Goal: Obtain resource: Obtain resource

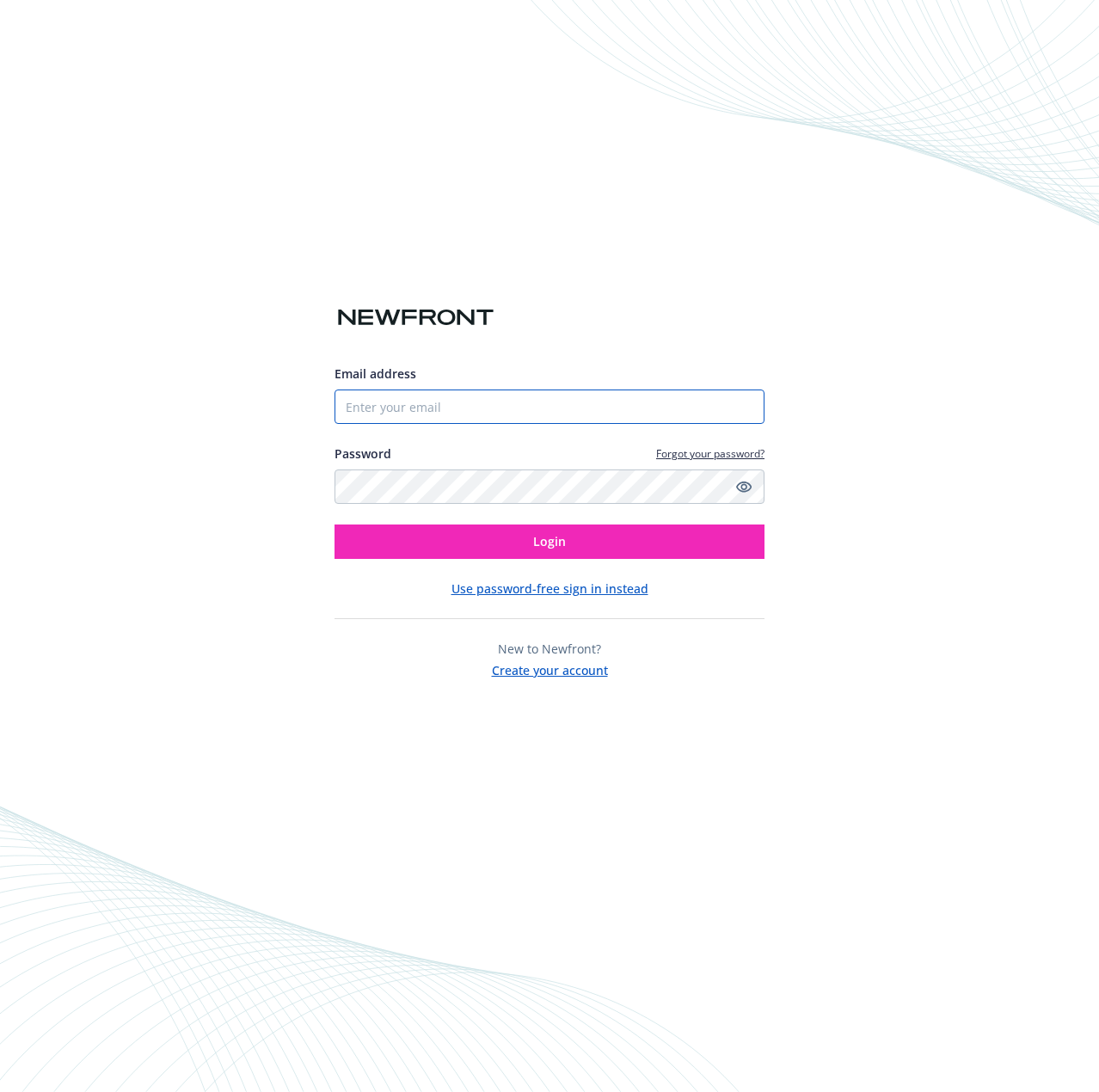
click at [456, 398] on input "Email address" at bounding box center [549, 407] width 430 height 35
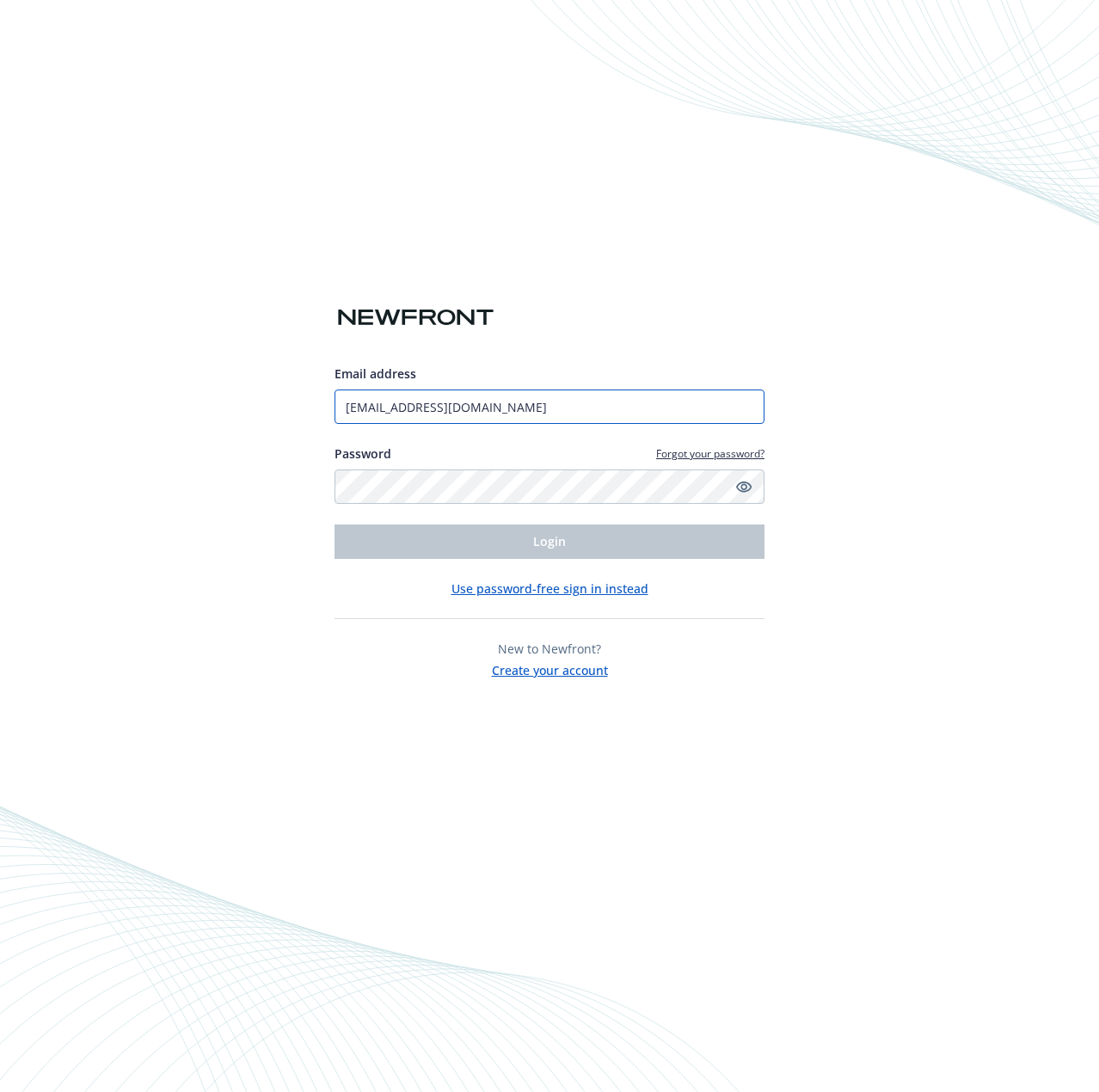
type input "[EMAIL_ADDRESS][DOMAIN_NAME]"
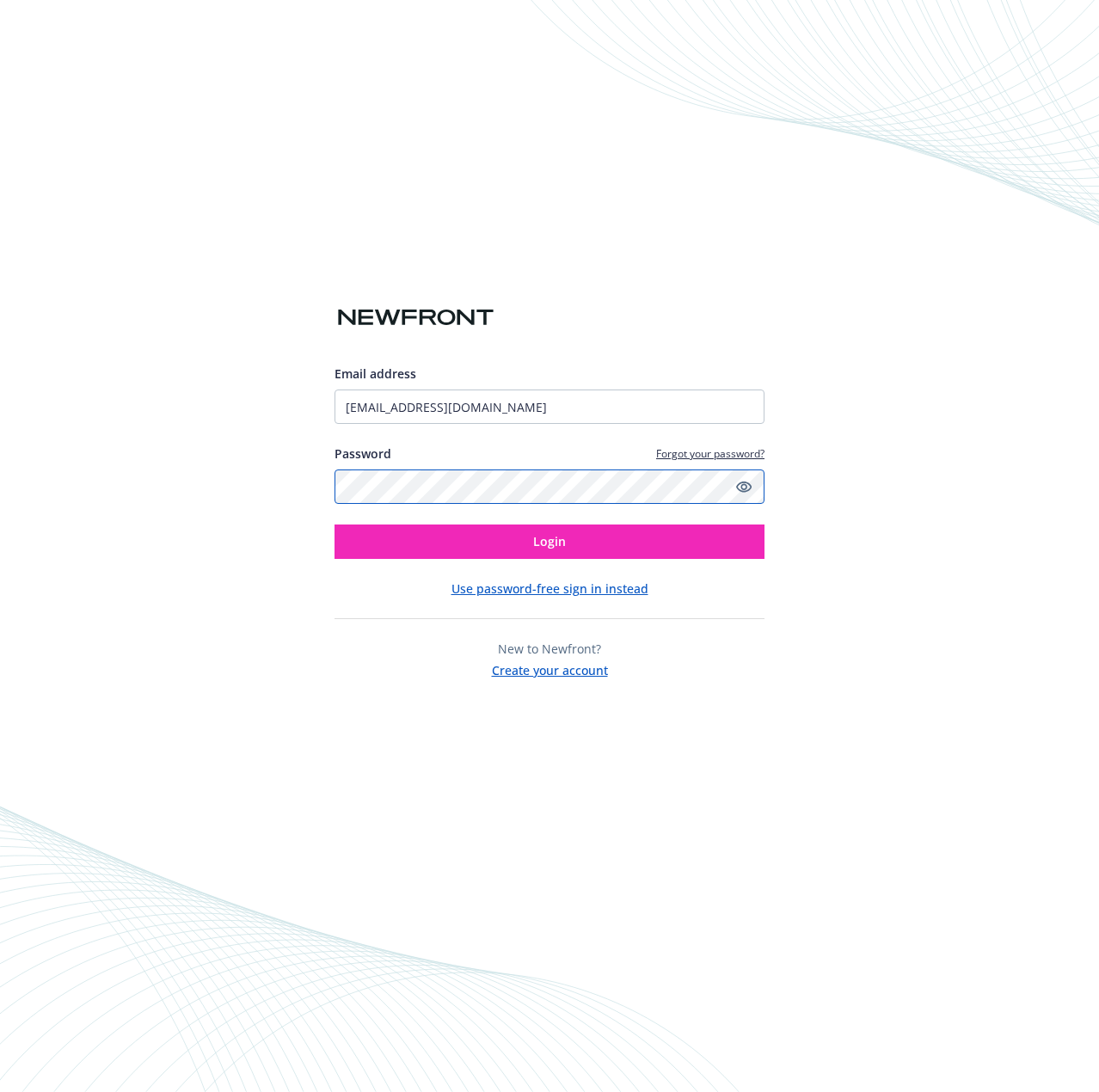
click at [334, 525] on button "Login" at bounding box center [549, 542] width 430 height 35
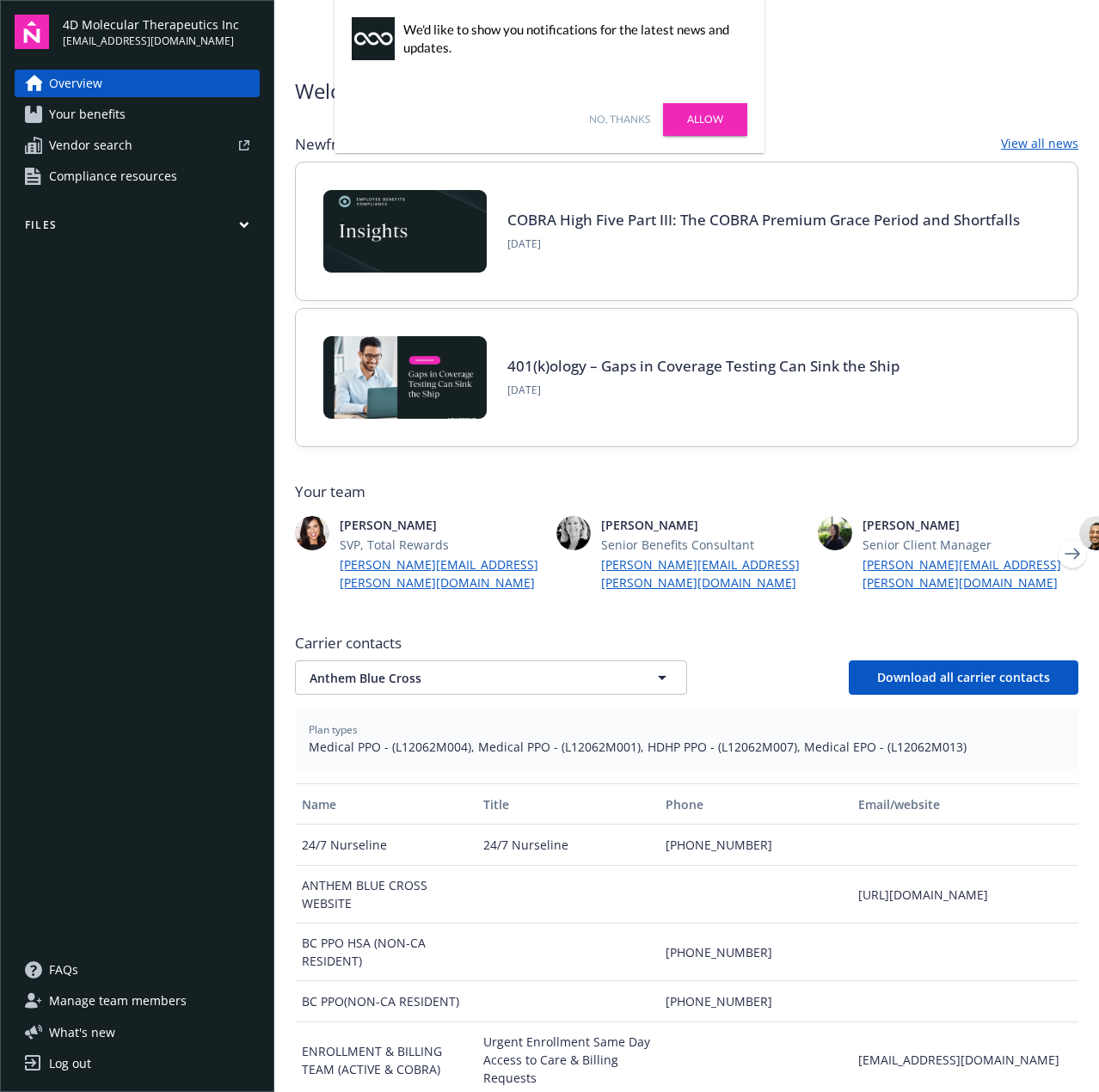
click at [118, 185] on span "Compliance resources" at bounding box center [112, 177] width 128 height 28
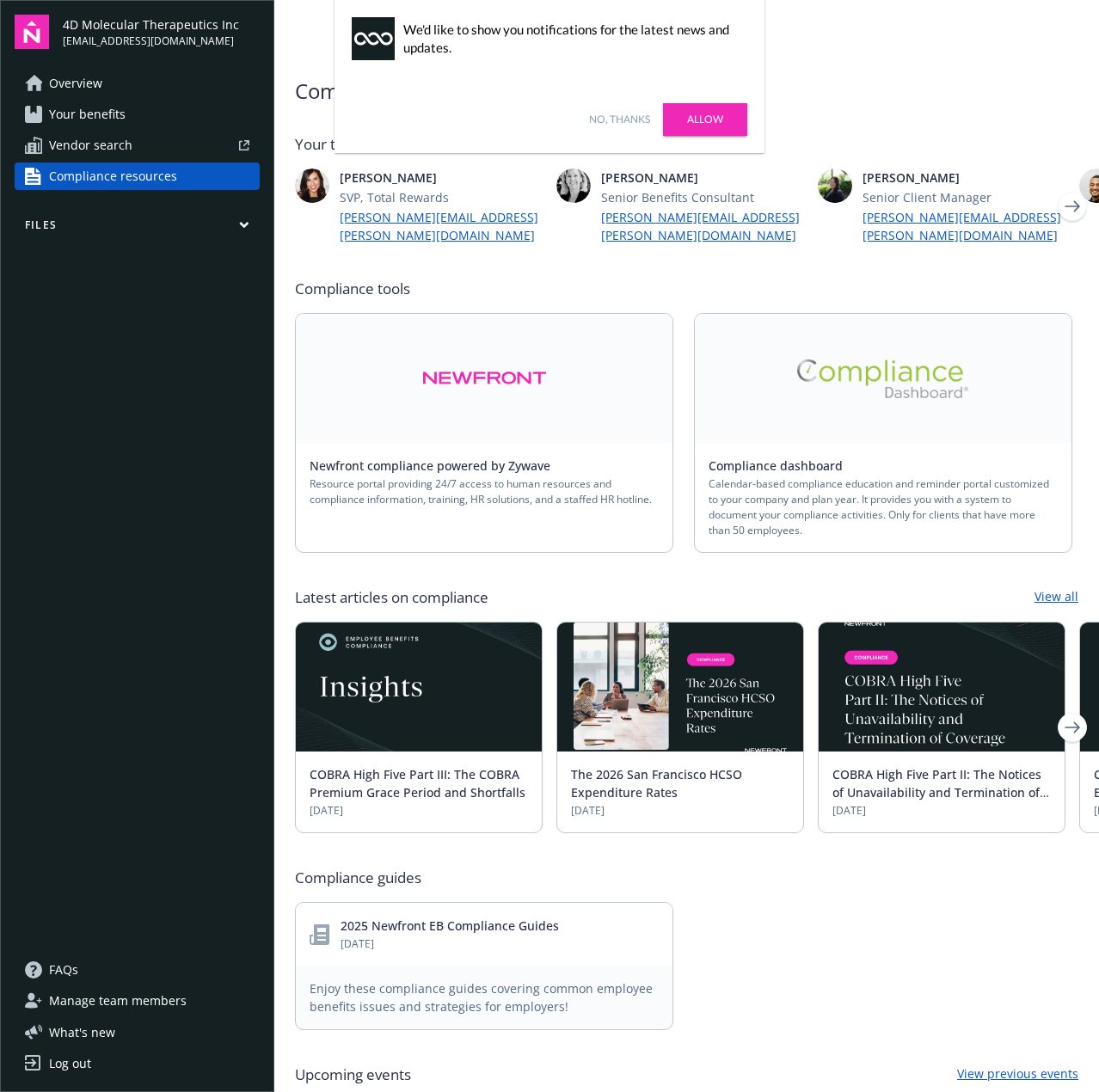
click at [503, 458] on link "Newfront compliance powered by Zywave" at bounding box center [437, 466] width 254 height 17
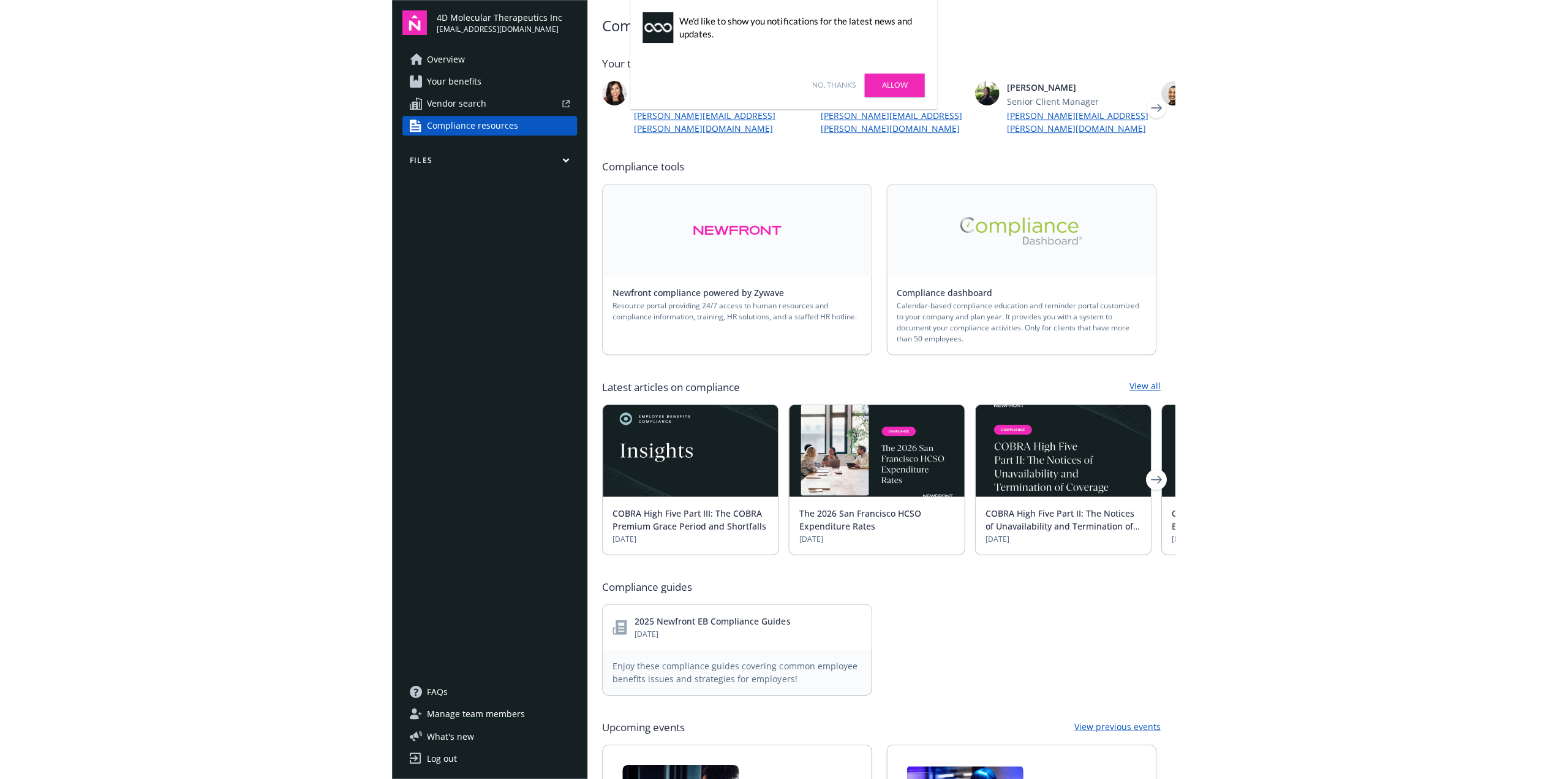
scroll to position [61, 0]
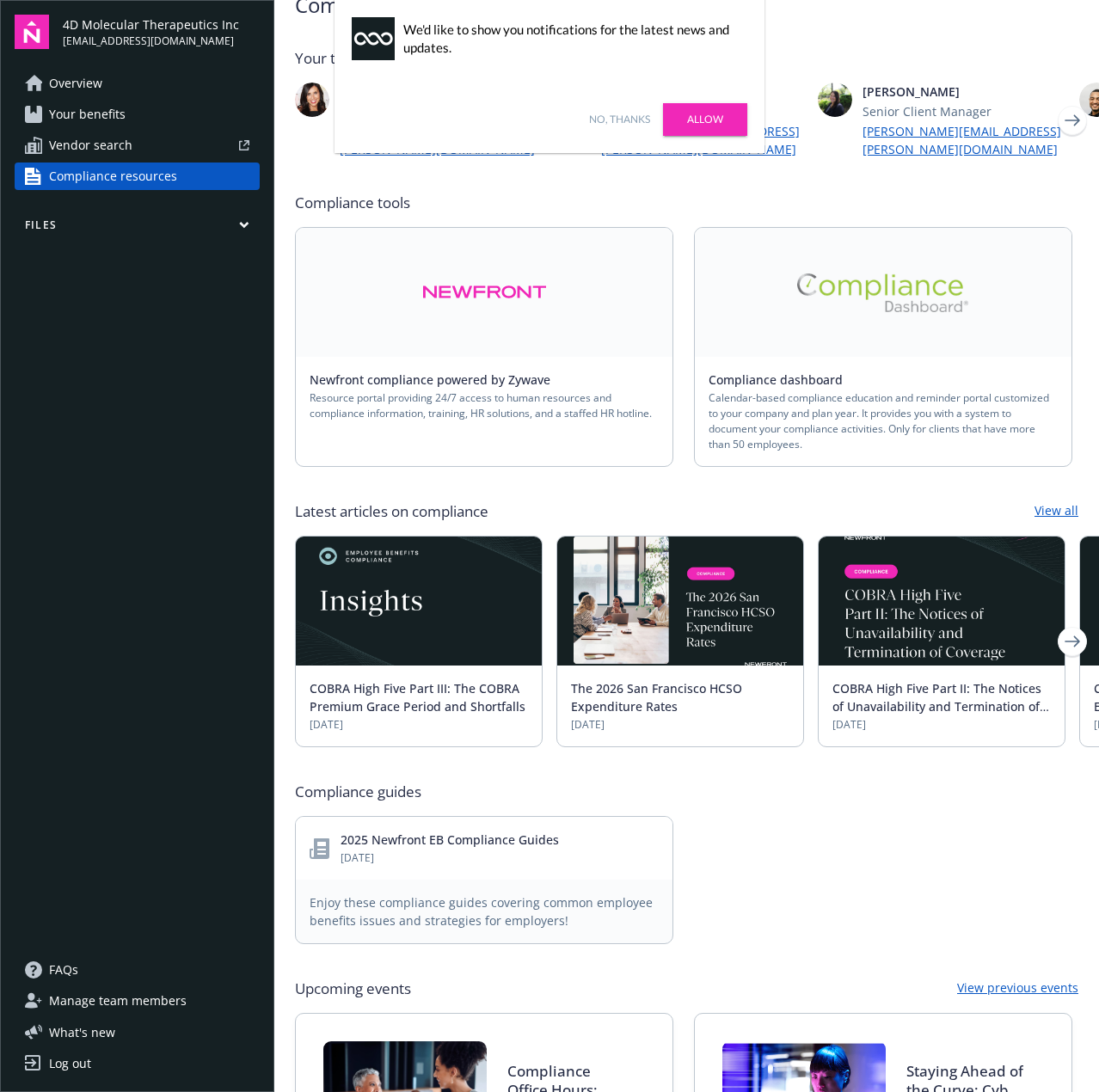
click at [862, 273] on img at bounding box center [883, 292] width 172 height 38
